Goal: Task Accomplishment & Management: Manage account settings

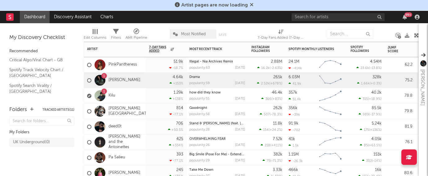
click at [132, 99] on div "1 Kilu" at bounding box center [115, 95] width 62 height 15
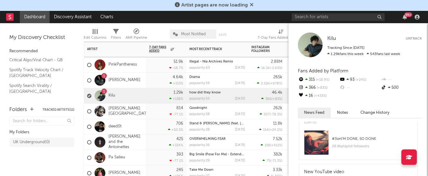
scroll to position [17, 0]
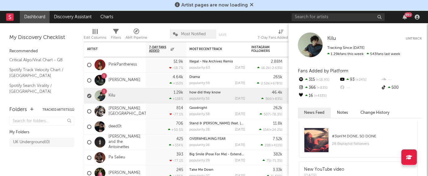
click at [359, 138] on div "# 3 on I'M DONE, SO DONE" at bounding box center [372, 136] width 80 height 7
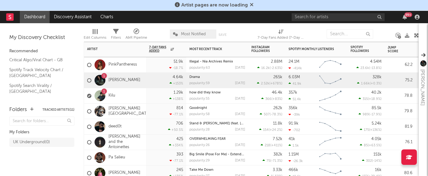
click at [128, 75] on div "1 [PERSON_NAME]" at bounding box center [113, 81] width 53 height 18
click at [125, 95] on div "1 Kilu" at bounding box center [115, 95] width 62 height 15
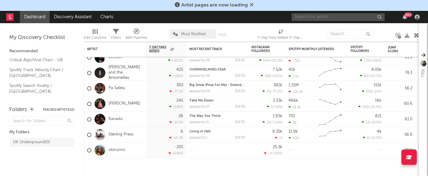
click at [333, 17] on input "text" at bounding box center [337, 17] width 93 height 8
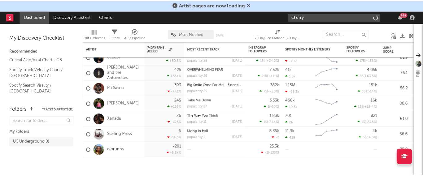
scroll to position [15210, 0]
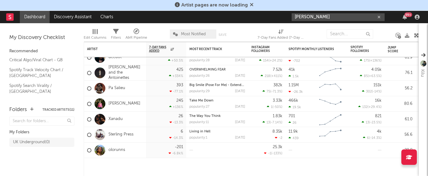
click at [309, 16] on input "[PERSON_NAME]" at bounding box center [337, 17] width 93 height 8
click at [348, 17] on input "cherryholt" at bounding box center [337, 17] width 93 height 8
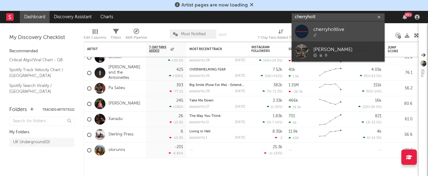
type input "cherryholt"
click at [345, 29] on div "cherryholtlive" at bounding box center [347, 29] width 68 height 7
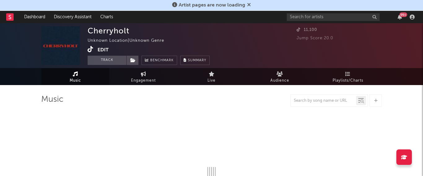
select select "1w"
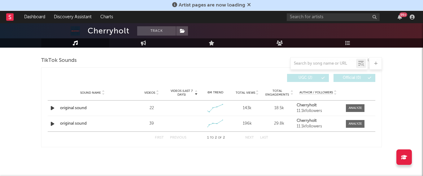
scroll to position [213, 0]
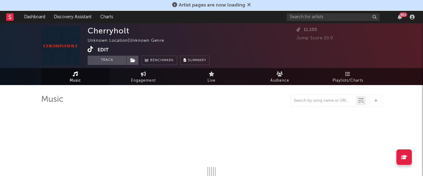
select select "1w"
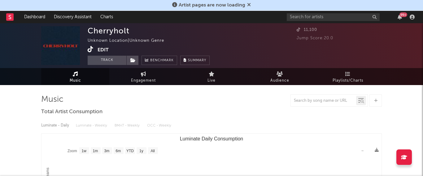
click at [107, 51] on button "Edit" at bounding box center [103, 50] width 11 height 8
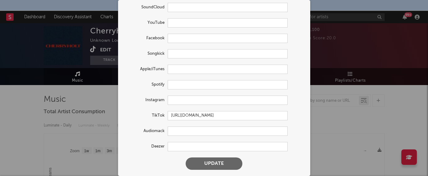
scroll to position [38, 0]
click at [198, 94] on form "Update Accounts Add, remove, or edit links to accounts, then click 'Update' at …" at bounding box center [214, 69] width 186 height 208
click at [198, 101] on input "text" at bounding box center [227, 100] width 120 height 9
paste input "[URL][DOMAIN_NAME]"
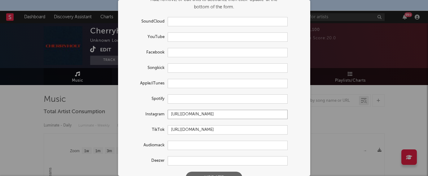
scroll to position [22, 0]
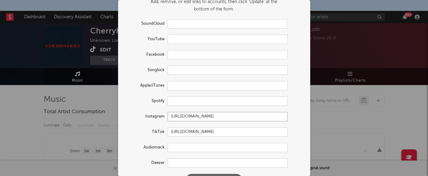
type input "[URL][DOMAIN_NAME]"
click at [186, 100] on input "text" at bounding box center [227, 101] width 120 height 9
paste input "[URL][DOMAIN_NAME]"
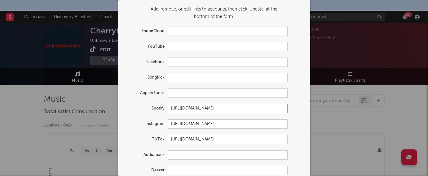
scroll to position [13, 0]
type input "[URL][DOMAIN_NAME]"
click at [193, 96] on input "text" at bounding box center [227, 93] width 120 height 9
paste input "[URL][DOMAIN_NAME]"
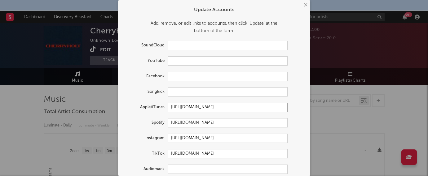
type input "[URL][DOMAIN_NAME]"
click at [196, 62] on input "text" at bounding box center [227, 60] width 120 height 9
paste input "[URL][DOMAIN_NAME]"
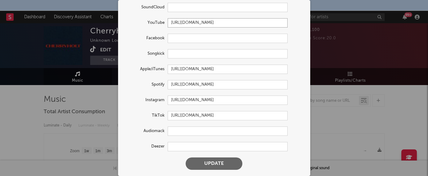
type input "[URL][DOMAIN_NAME]"
click at [216, 167] on button "Update" at bounding box center [213, 164] width 57 height 12
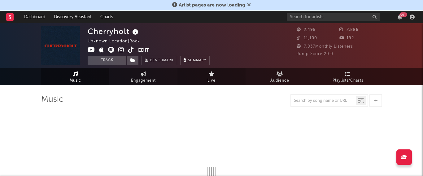
select select "1w"
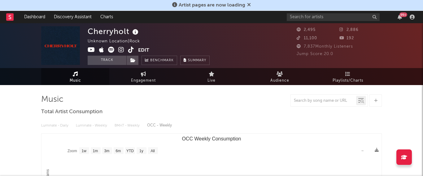
click at [145, 50] on button "Edit" at bounding box center [143, 51] width 11 height 8
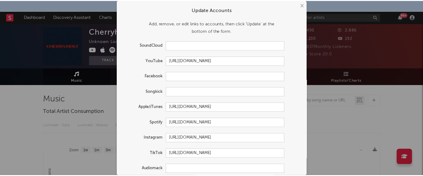
scroll to position [32, 0]
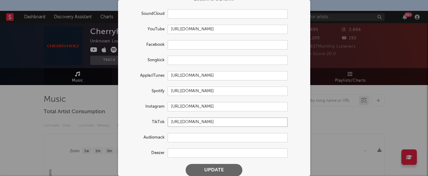
click at [214, 126] on input "[URL][DOMAIN_NAME]" at bounding box center [227, 122] width 120 height 9
paste input "@cherryholtlive"
type input "[URL][DOMAIN_NAME]"
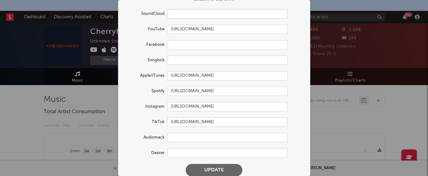
click at [231, 170] on button "Update" at bounding box center [213, 170] width 57 height 12
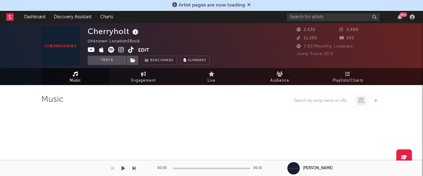
select select "1w"
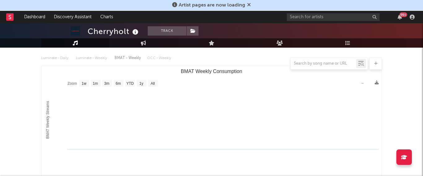
scroll to position [0, 0]
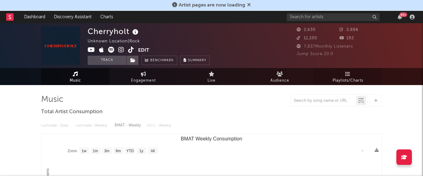
click at [349, 79] on span "Playlists/Charts" at bounding box center [347, 80] width 31 height 7
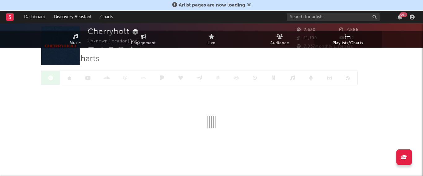
scroll to position [41, 0]
